Goal: Task Accomplishment & Management: Use online tool/utility

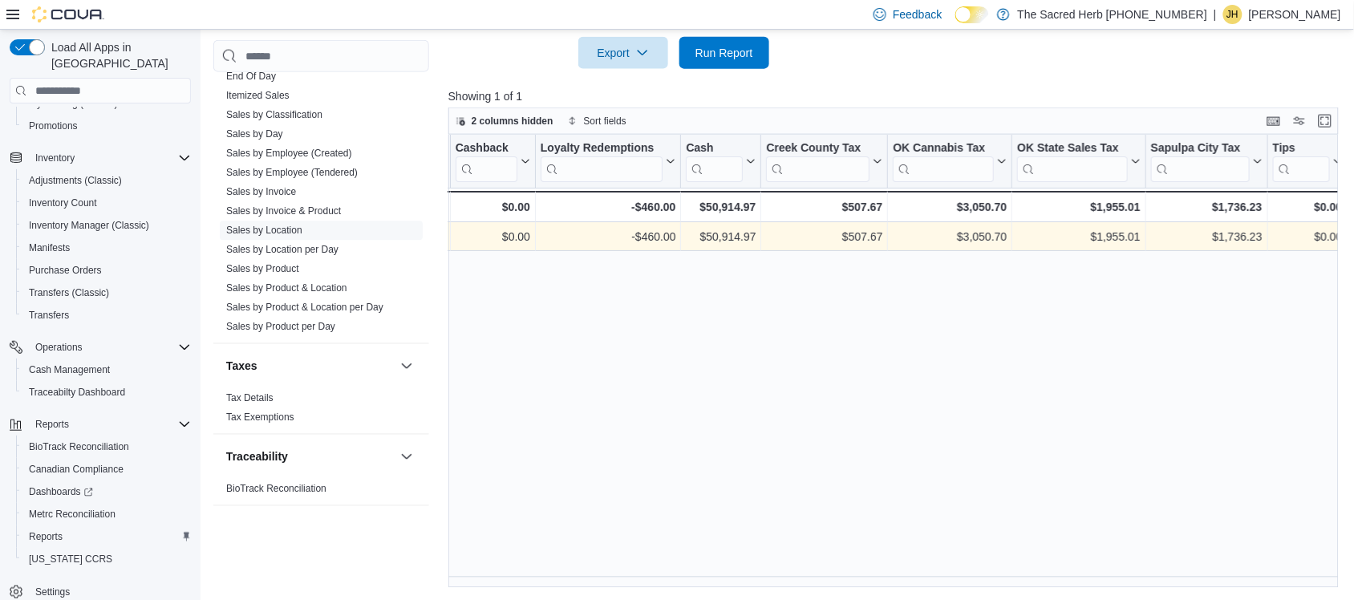
scroll to position [201, 0]
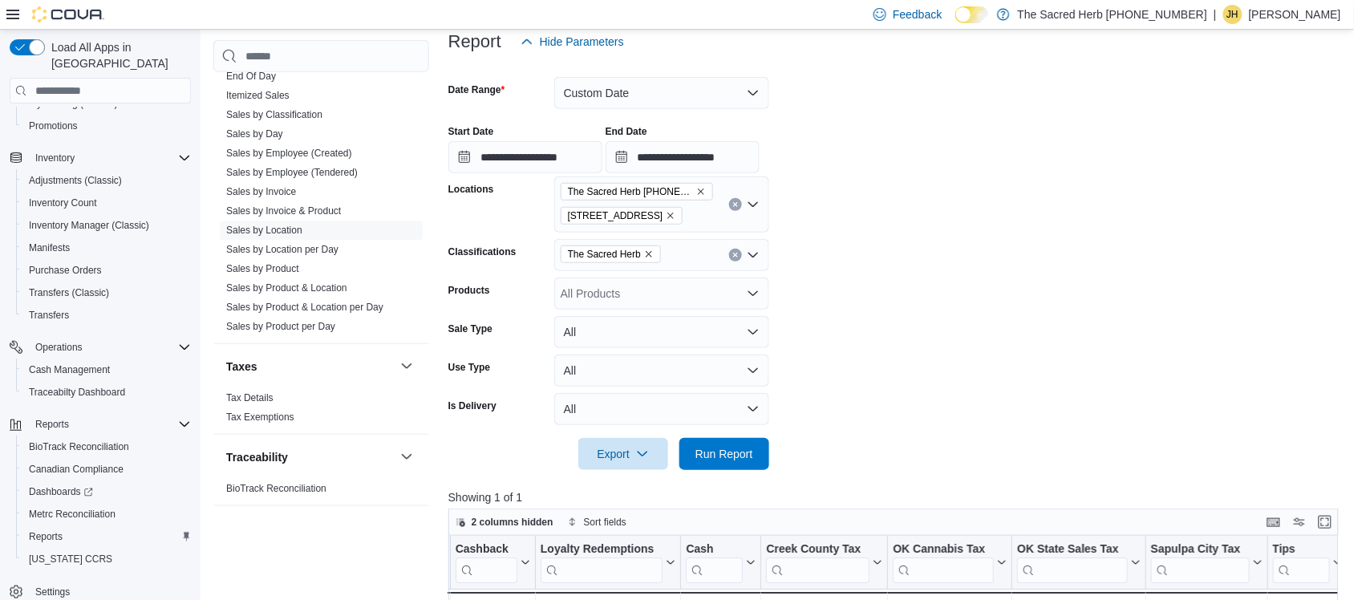
click at [732, 253] on icon "Clear input" at bounding box center [735, 255] width 6 height 6
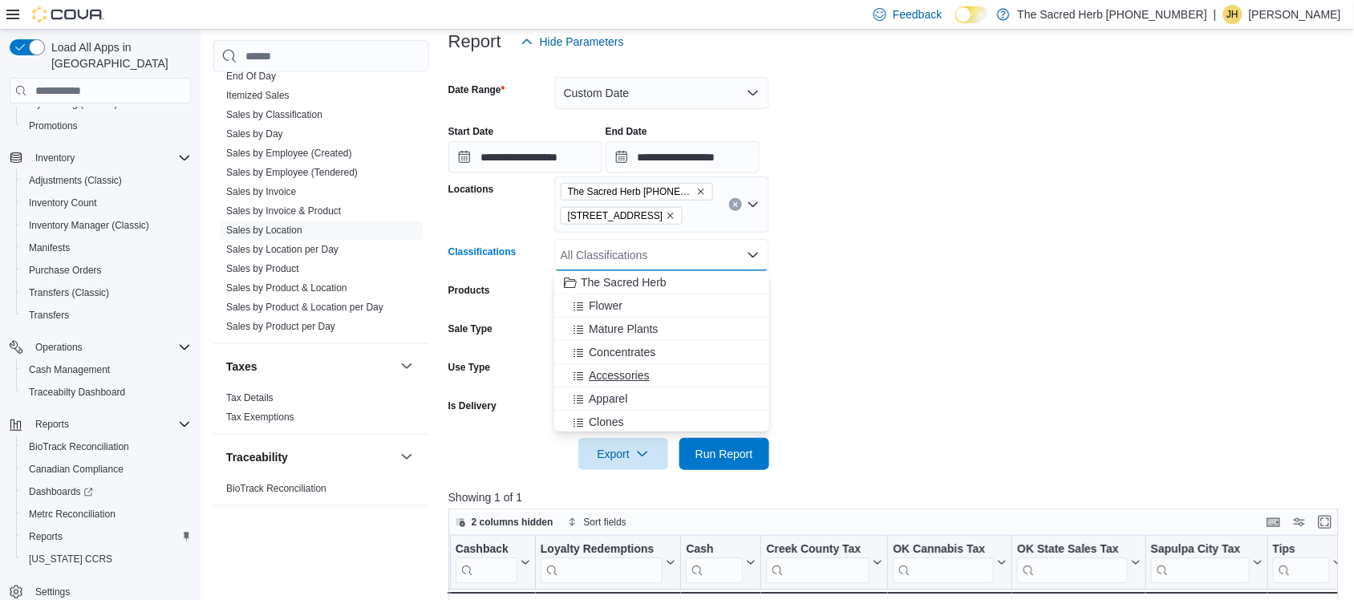
click at [627, 378] on span "Accessories" at bounding box center [619, 375] width 60 height 16
click at [627, 377] on div "Apparel" at bounding box center [646, 375] width 165 height 16
click at [607, 313] on button "CBD" at bounding box center [661, 303] width 215 height 23
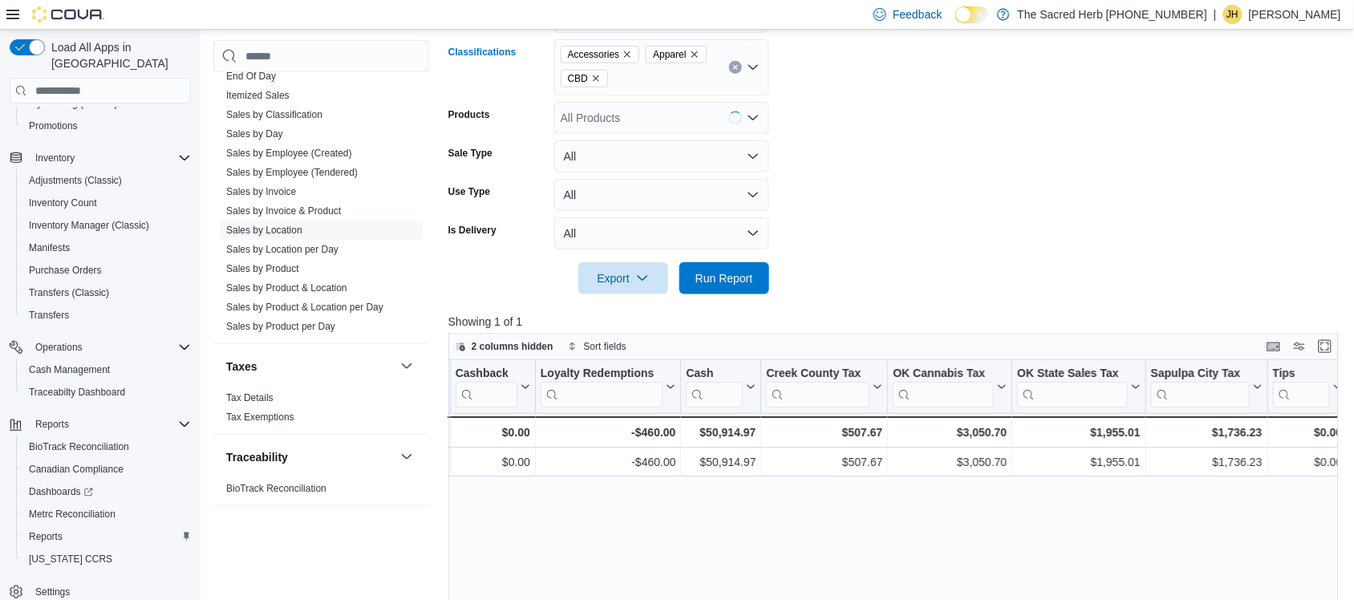
scroll to position [402, 0]
click at [727, 277] on span "Run Report" at bounding box center [724, 277] width 58 height 16
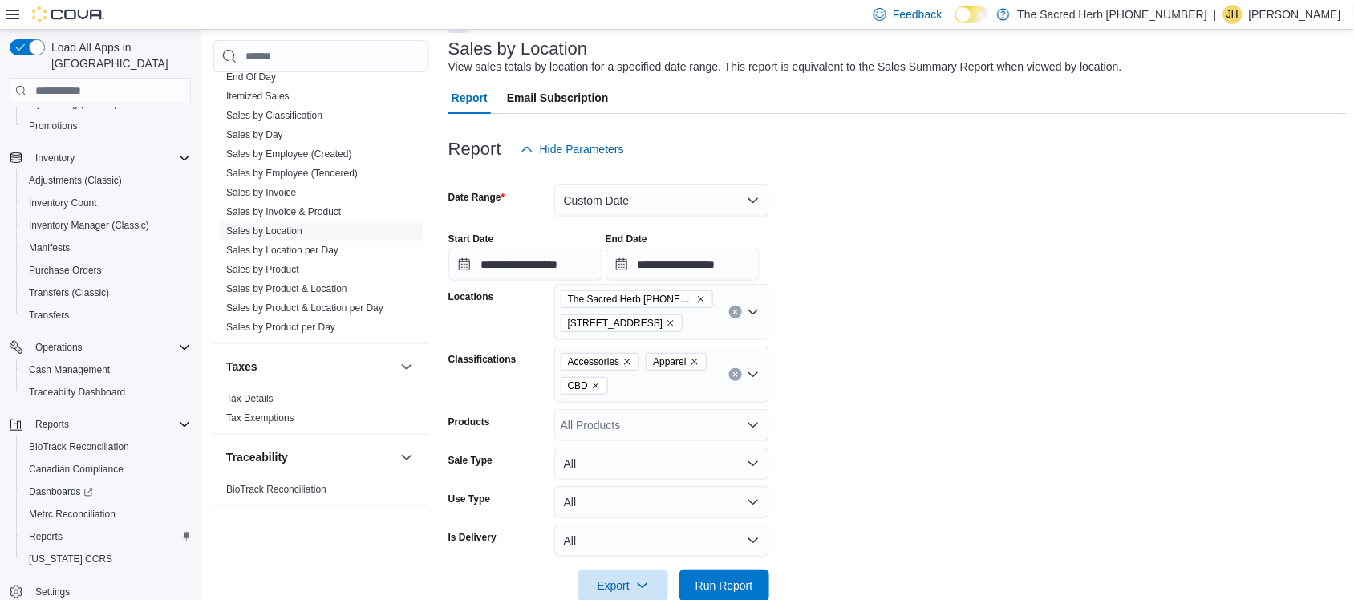
scroll to position [200, 0]
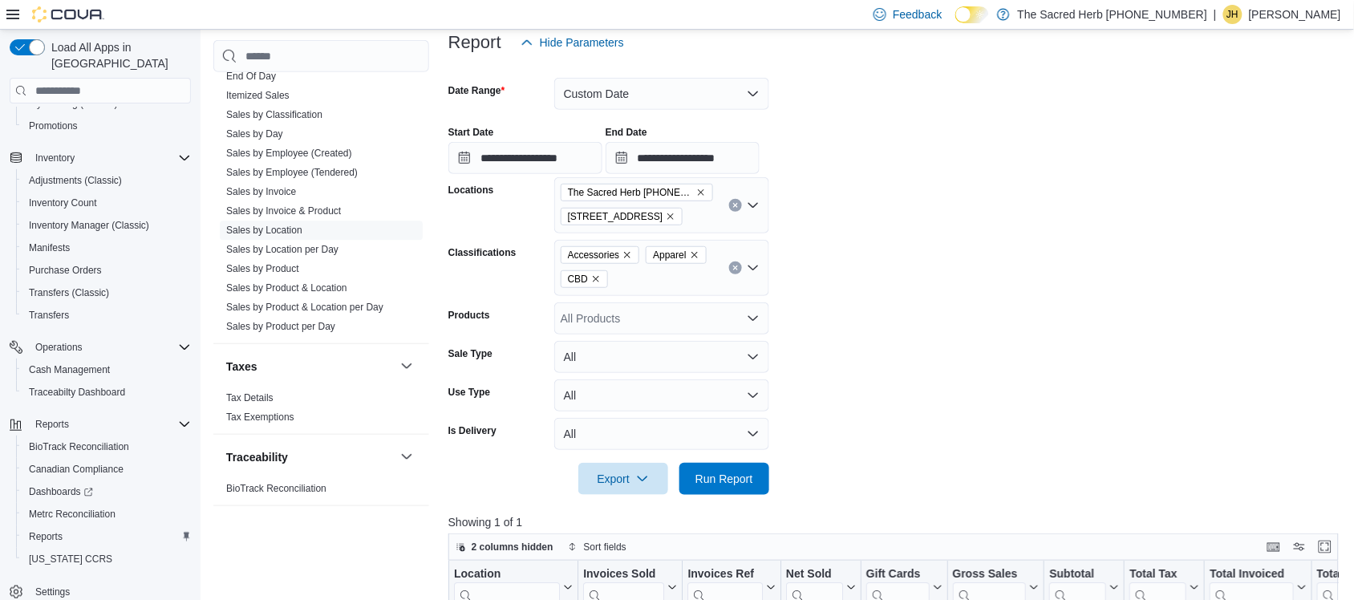
click at [738, 267] on icon "Clear input" at bounding box center [735, 268] width 6 height 6
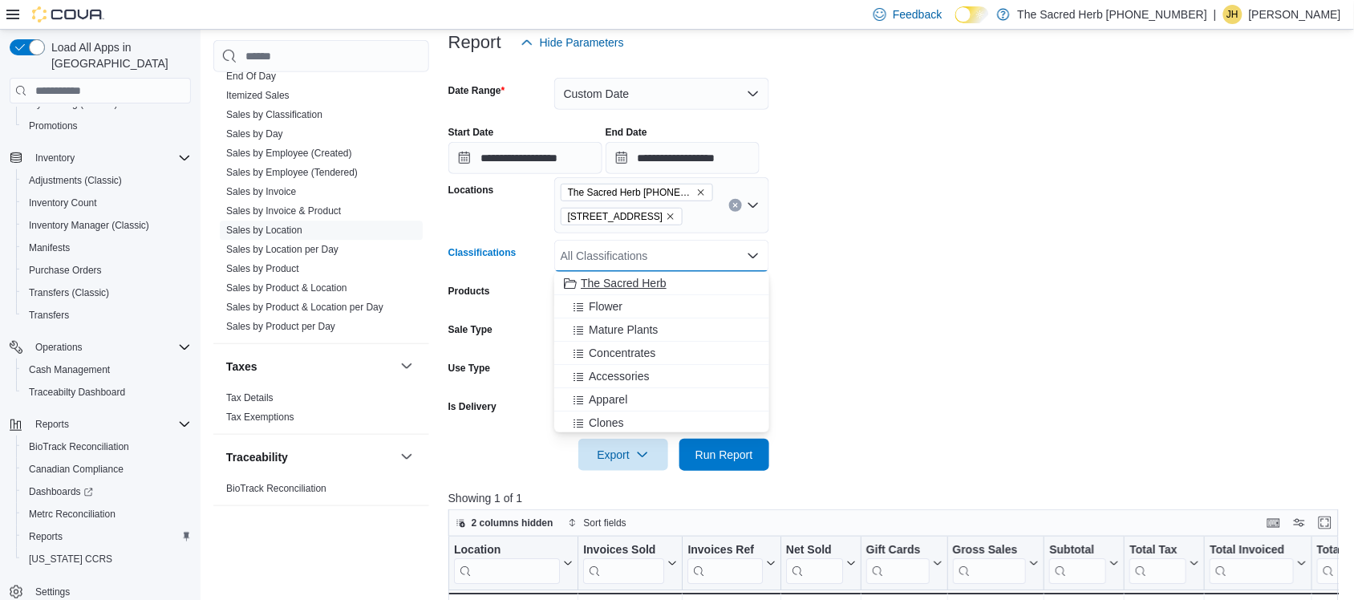
click at [642, 293] on button "The Sacred Herb" at bounding box center [661, 283] width 215 height 23
click at [899, 357] on form "**********" at bounding box center [897, 265] width 899 height 412
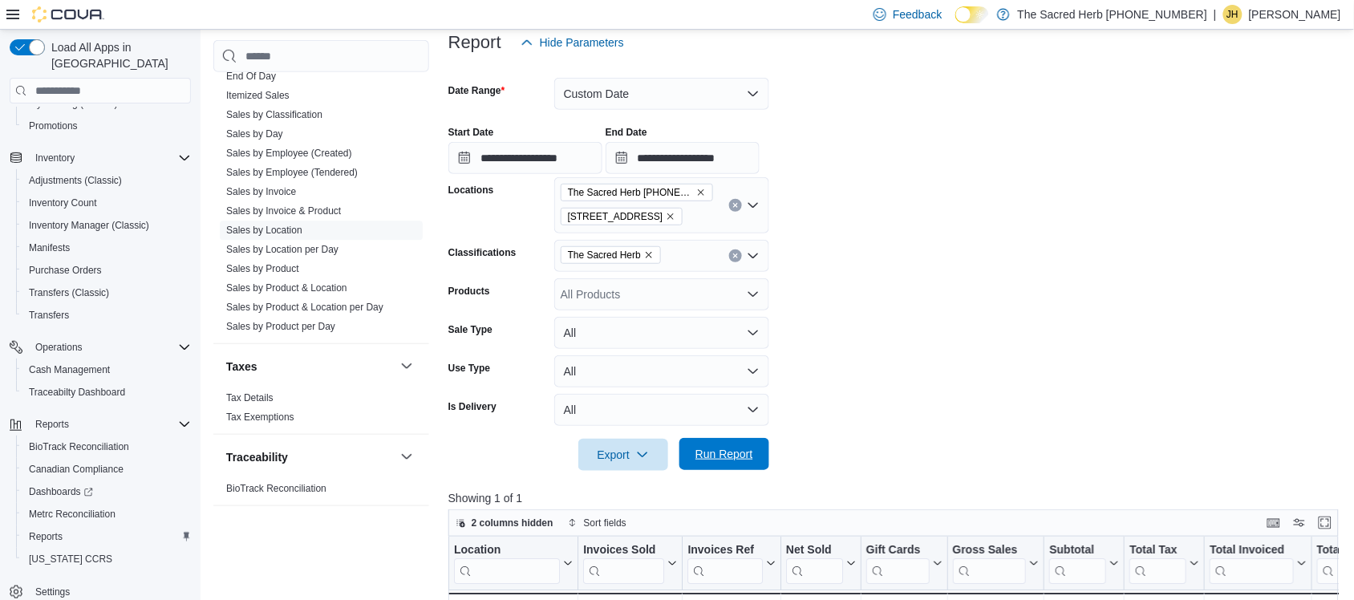
click at [739, 459] on span "Run Report" at bounding box center [724, 454] width 58 height 16
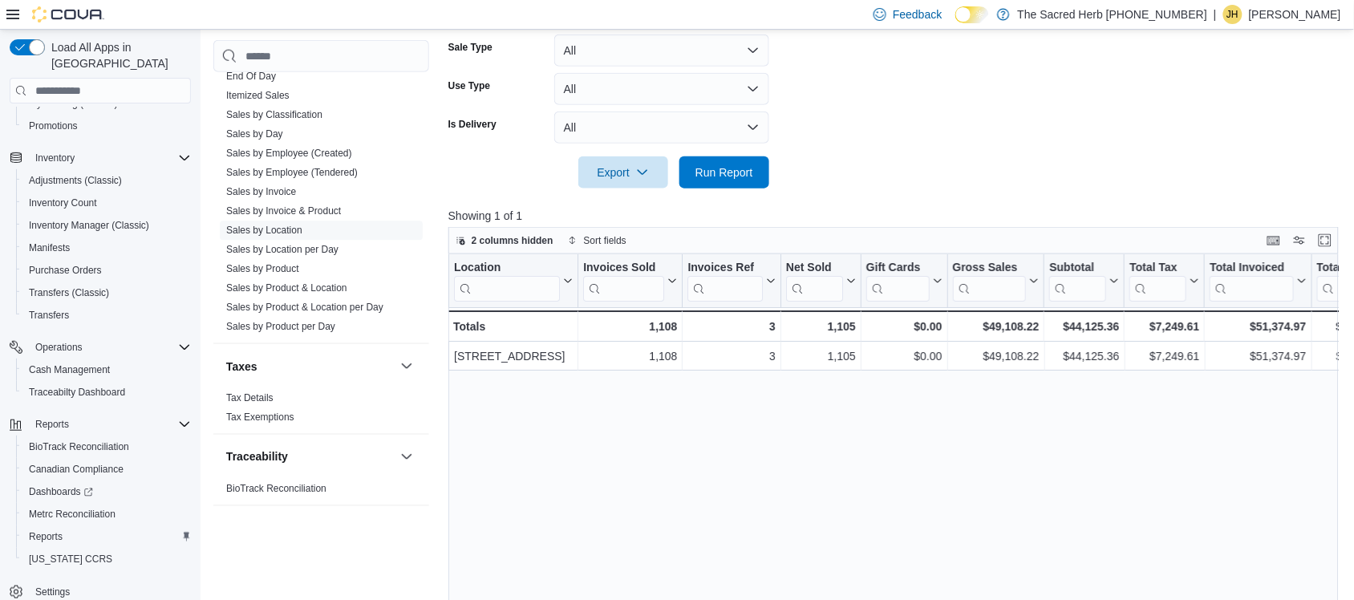
scroll to position [601, 0]
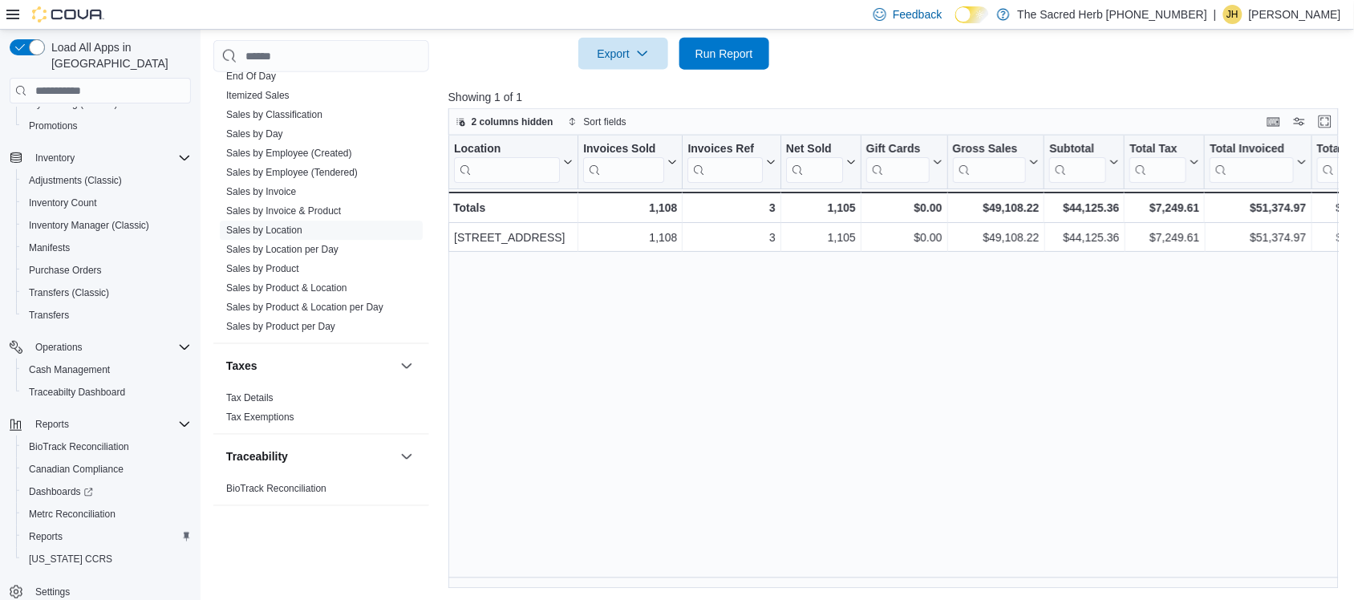
click at [886, 435] on div "Location Click to view column header actions Invoices Sold Click to view column…" at bounding box center [897, 362] width 899 height 453
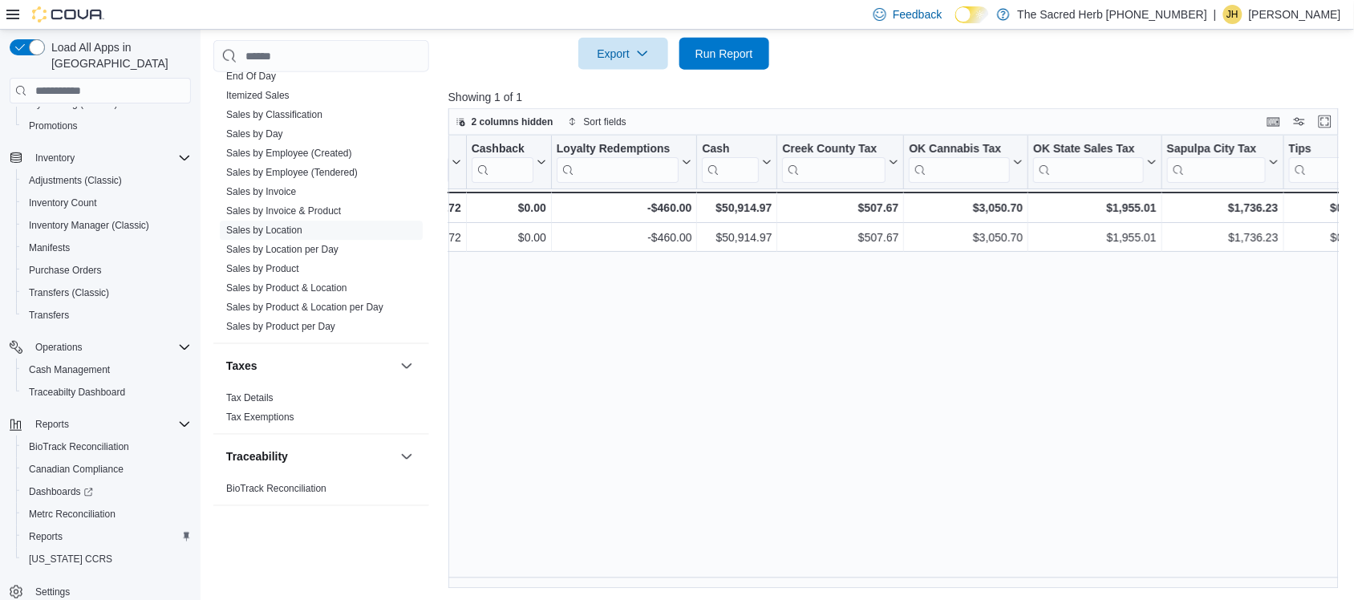
scroll to position [0, 1819]
